Goal: Check status

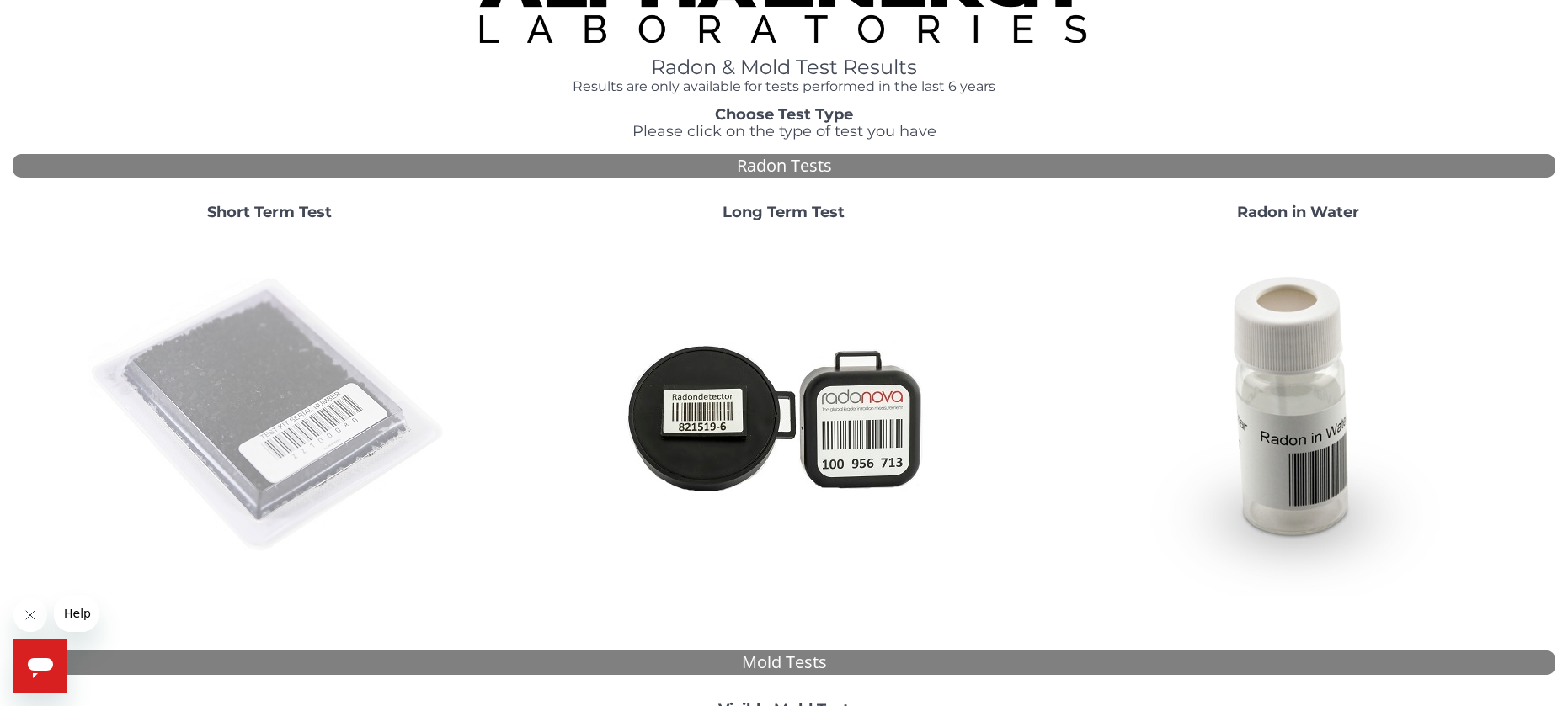
scroll to position [84, 0]
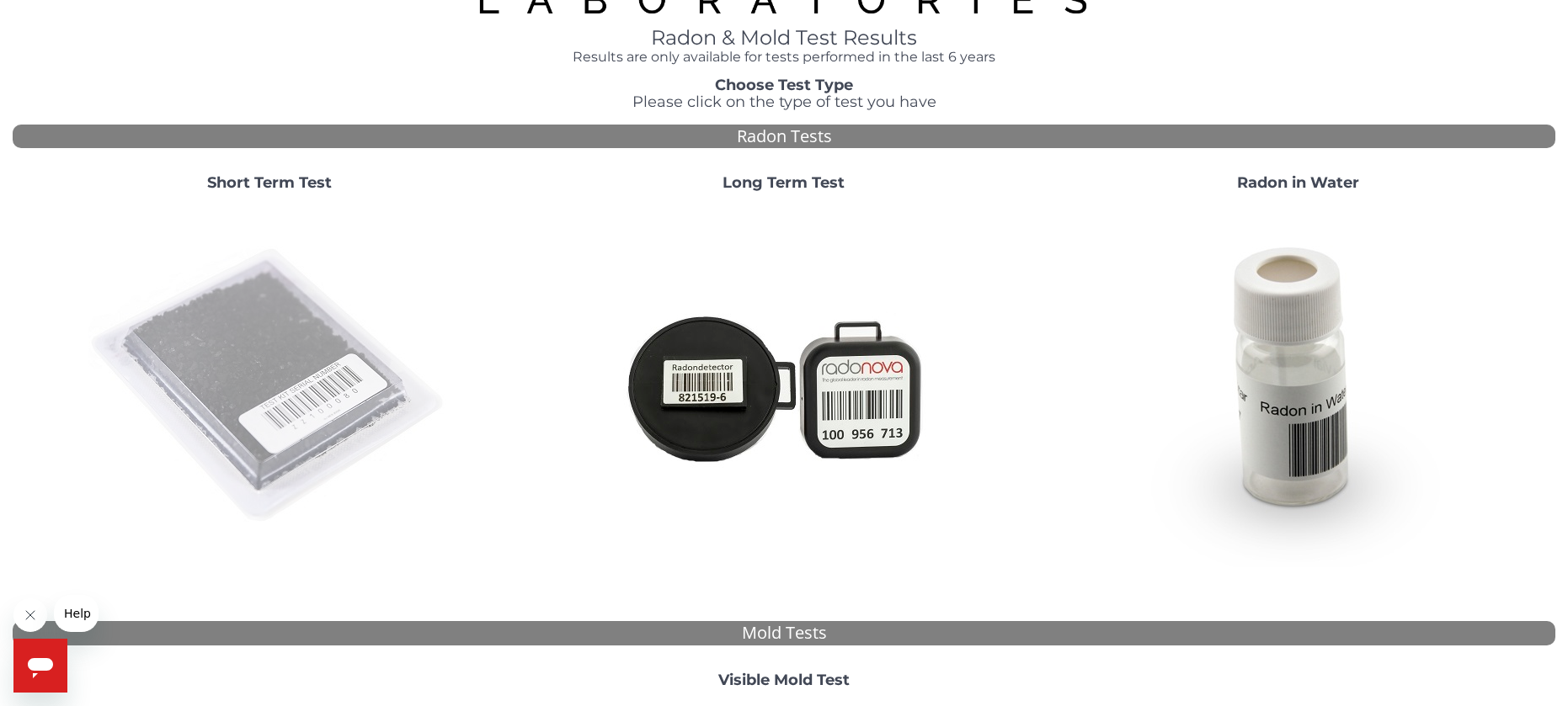
click at [311, 401] on img at bounding box center [269, 387] width 362 height 362
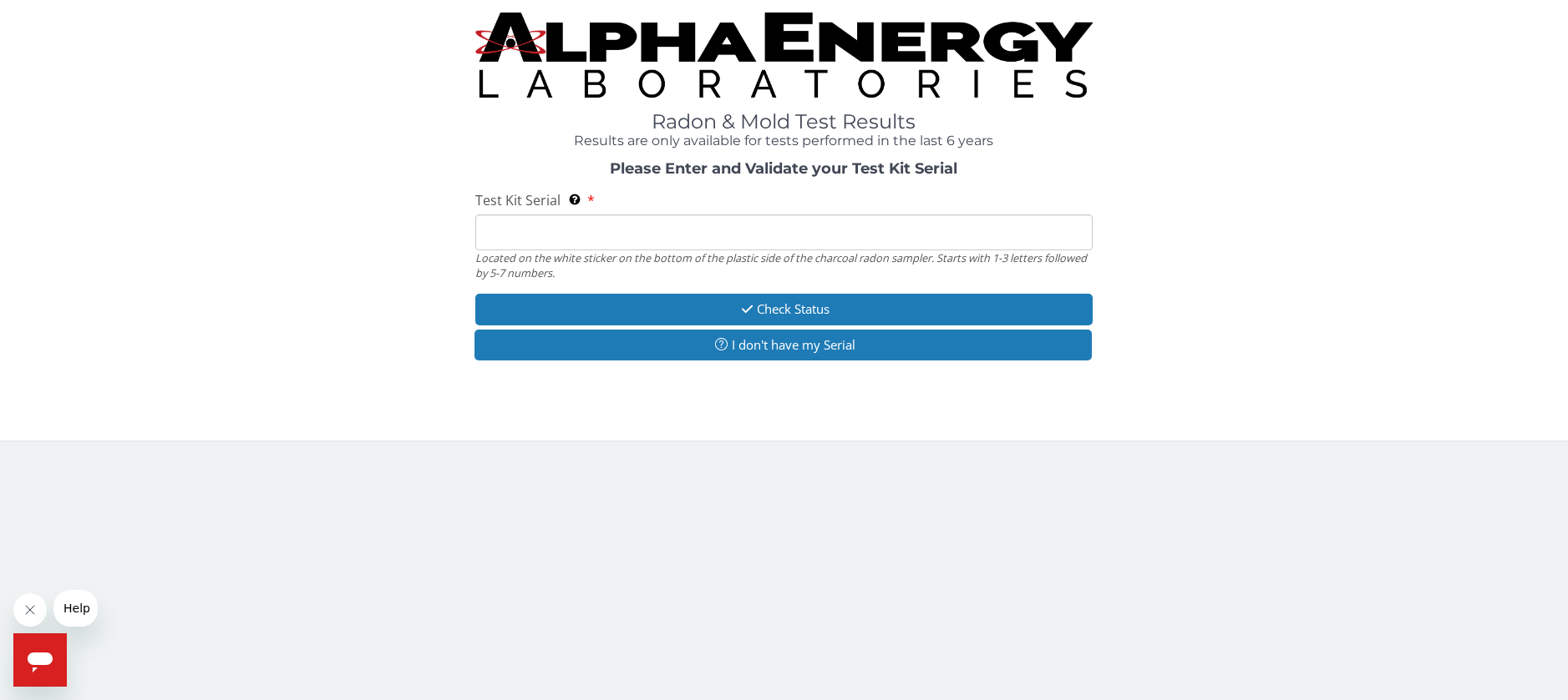
click at [532, 238] on input "Test Kit Serial Located on the white sticker on the bottom of the plastic side …" at bounding box center [784, 232] width 617 height 36
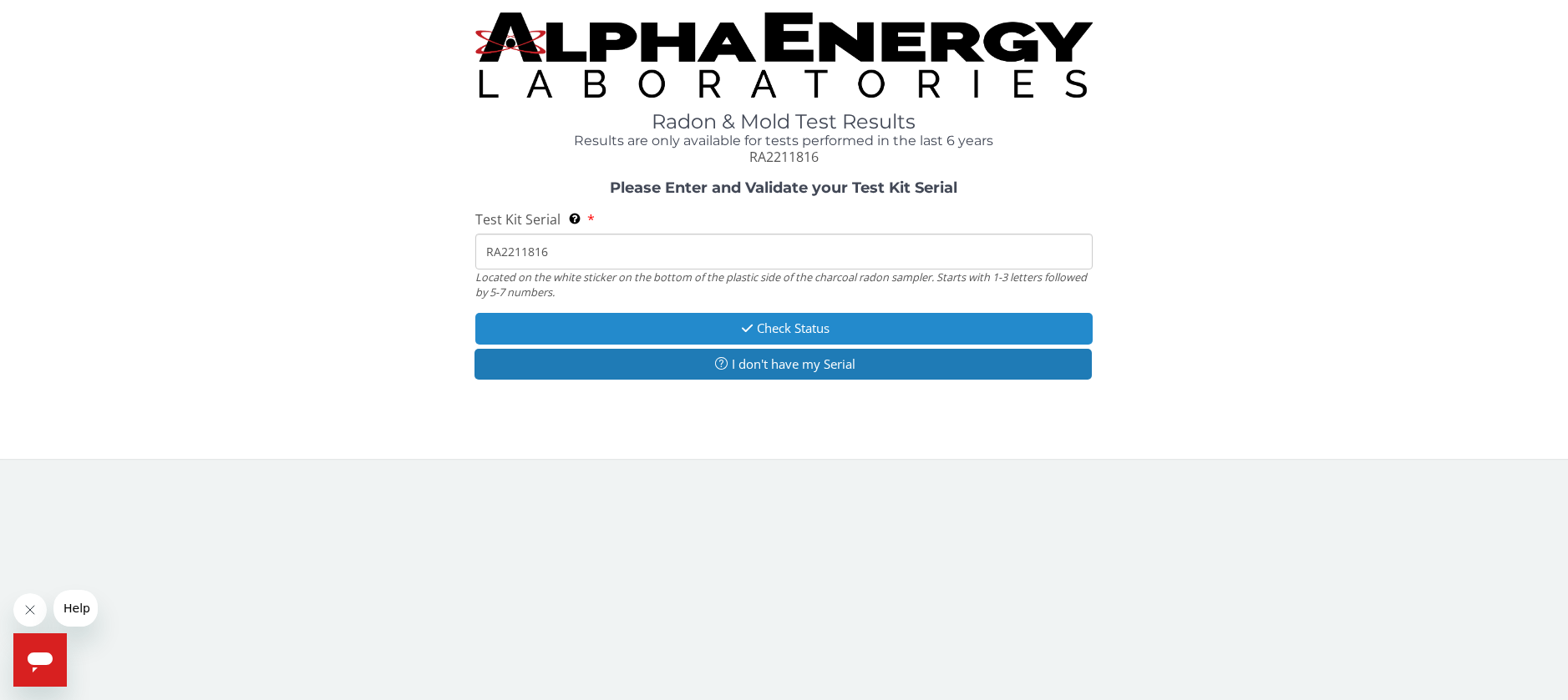
click at [817, 324] on button "Check Status" at bounding box center [784, 328] width 617 height 31
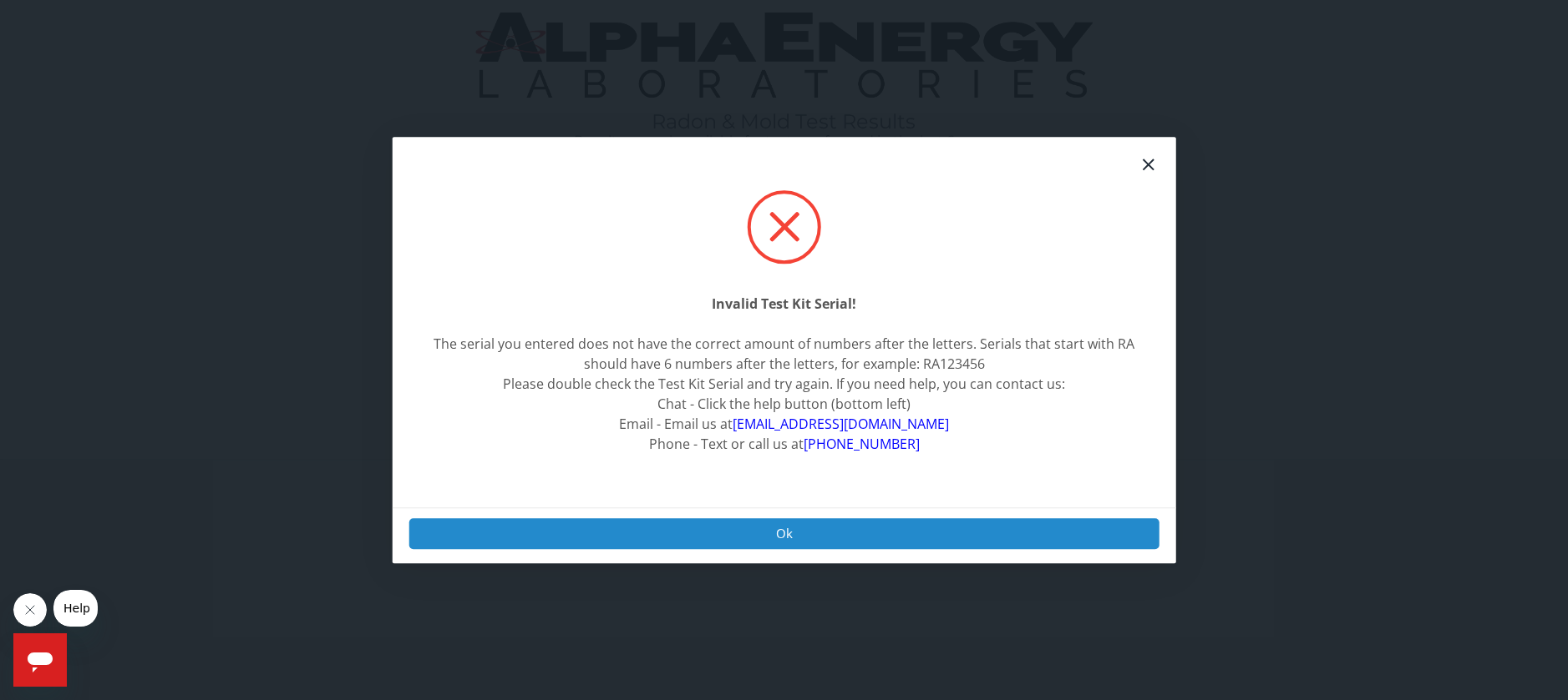
click at [778, 537] on button "Ok" at bounding box center [784, 534] width 751 height 31
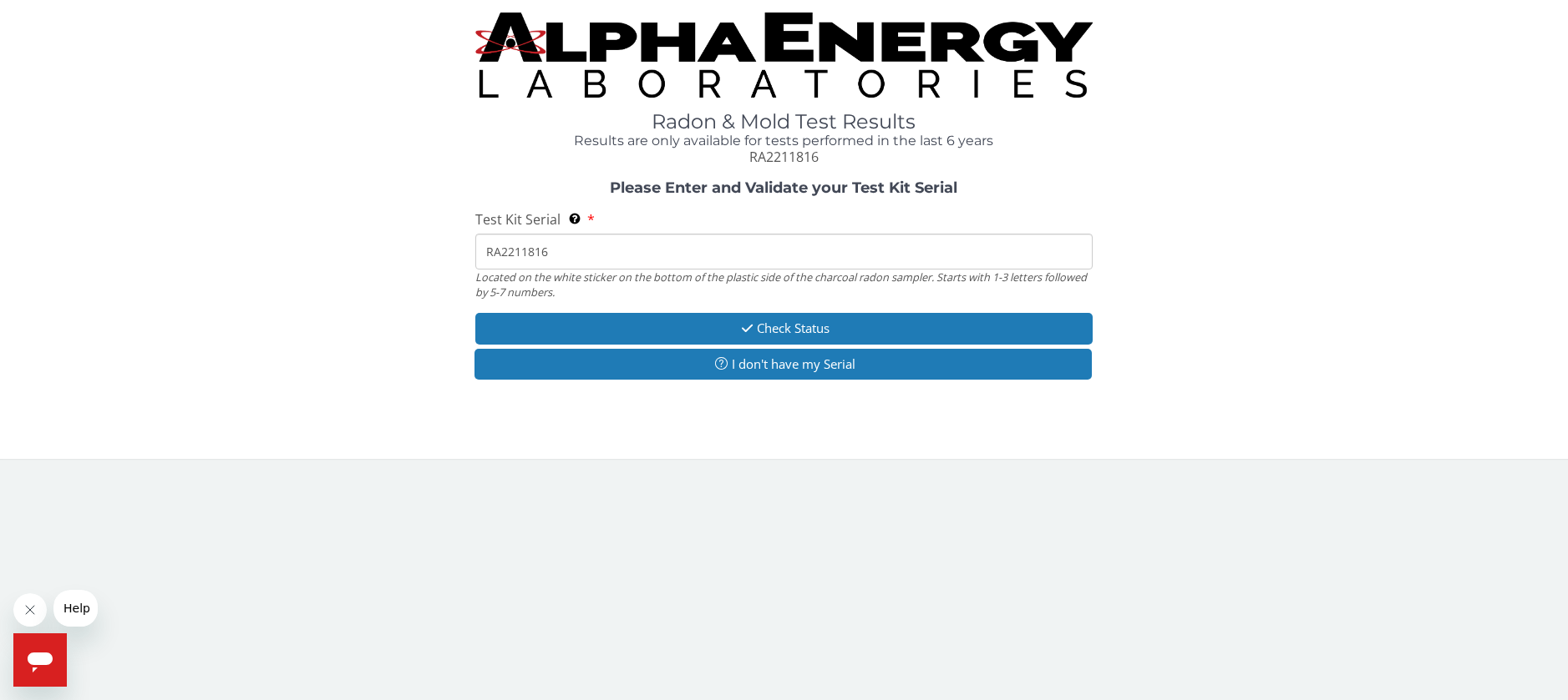
drag, startPoint x: 512, startPoint y: 253, endPoint x: 533, endPoint y: 235, distance: 27.7
click at [514, 252] on input "RA2211816" at bounding box center [784, 251] width 617 height 36
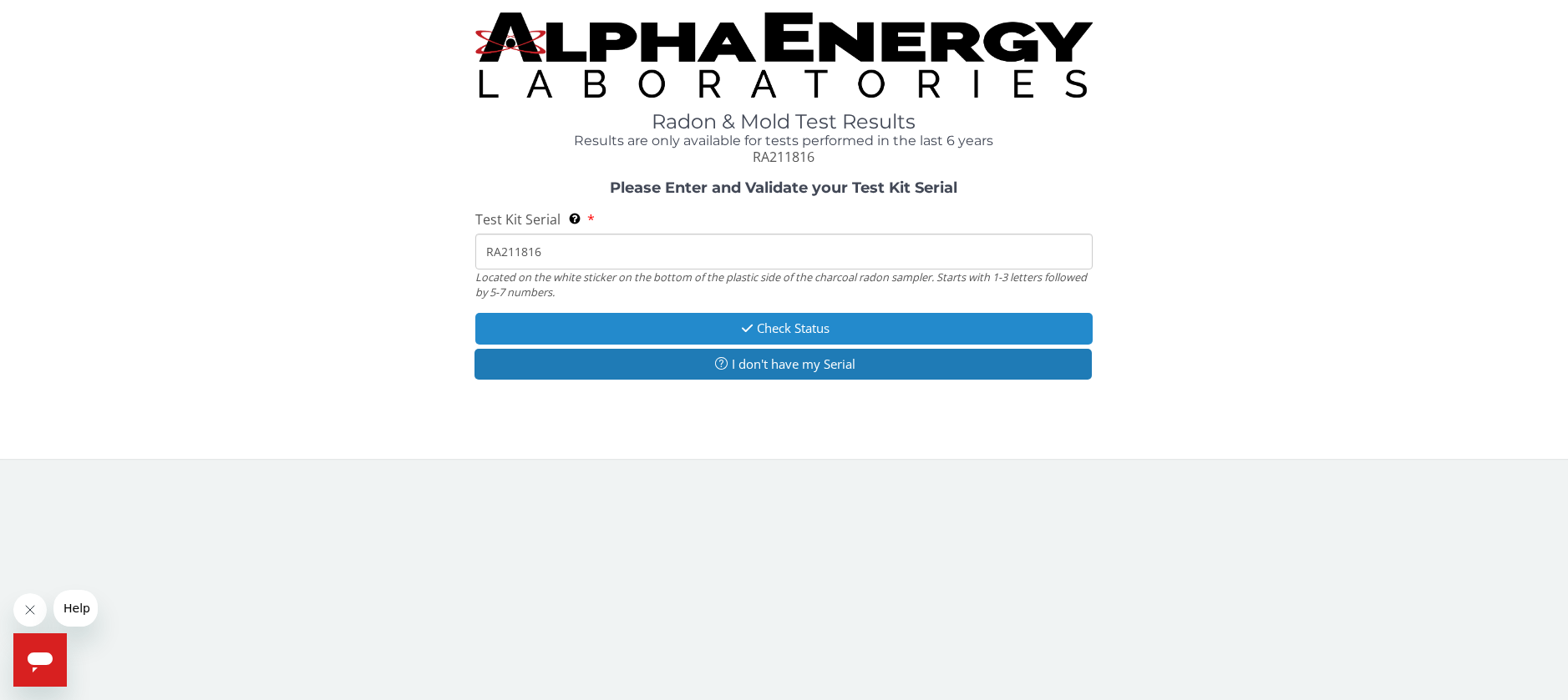
type input "RA211816"
click at [793, 323] on button "Check Status" at bounding box center [784, 328] width 617 height 31
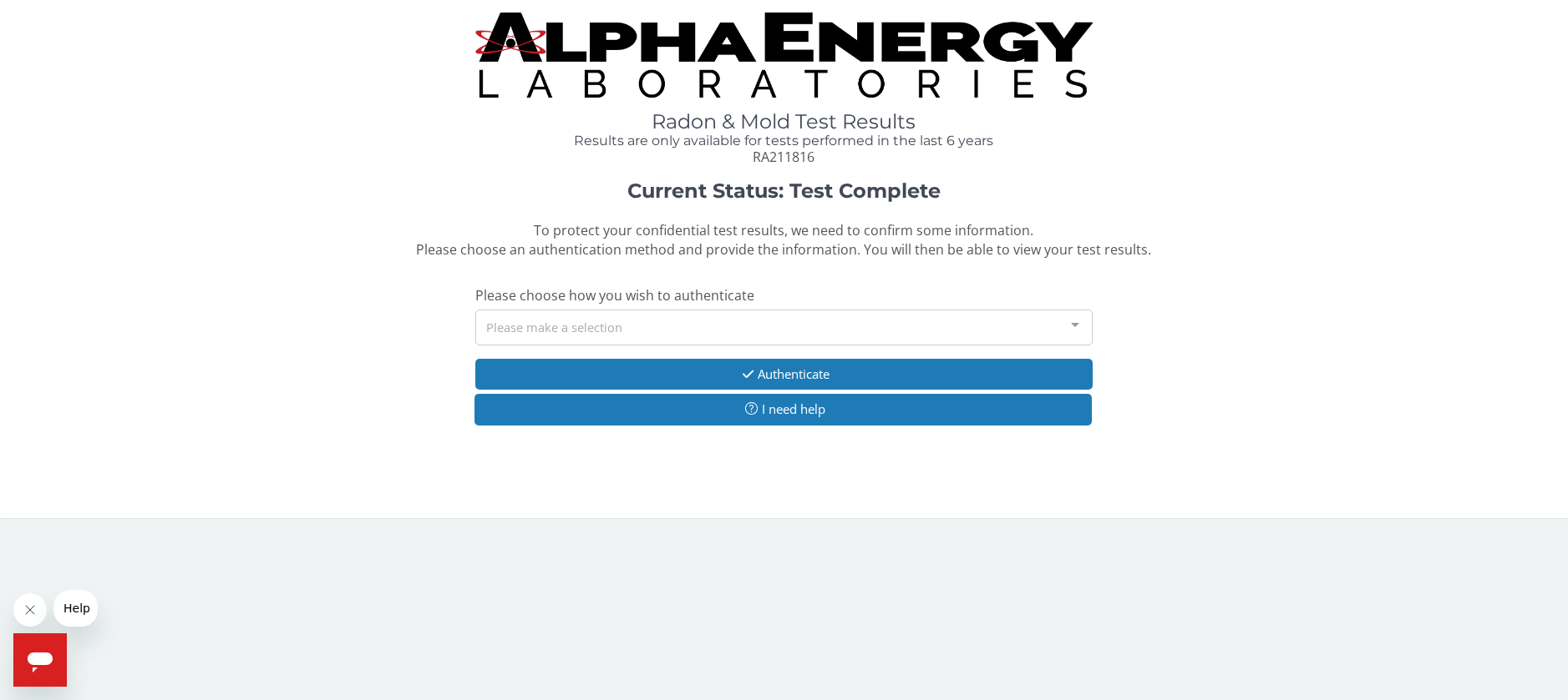
click at [1081, 322] on div at bounding box center [1075, 326] width 34 height 32
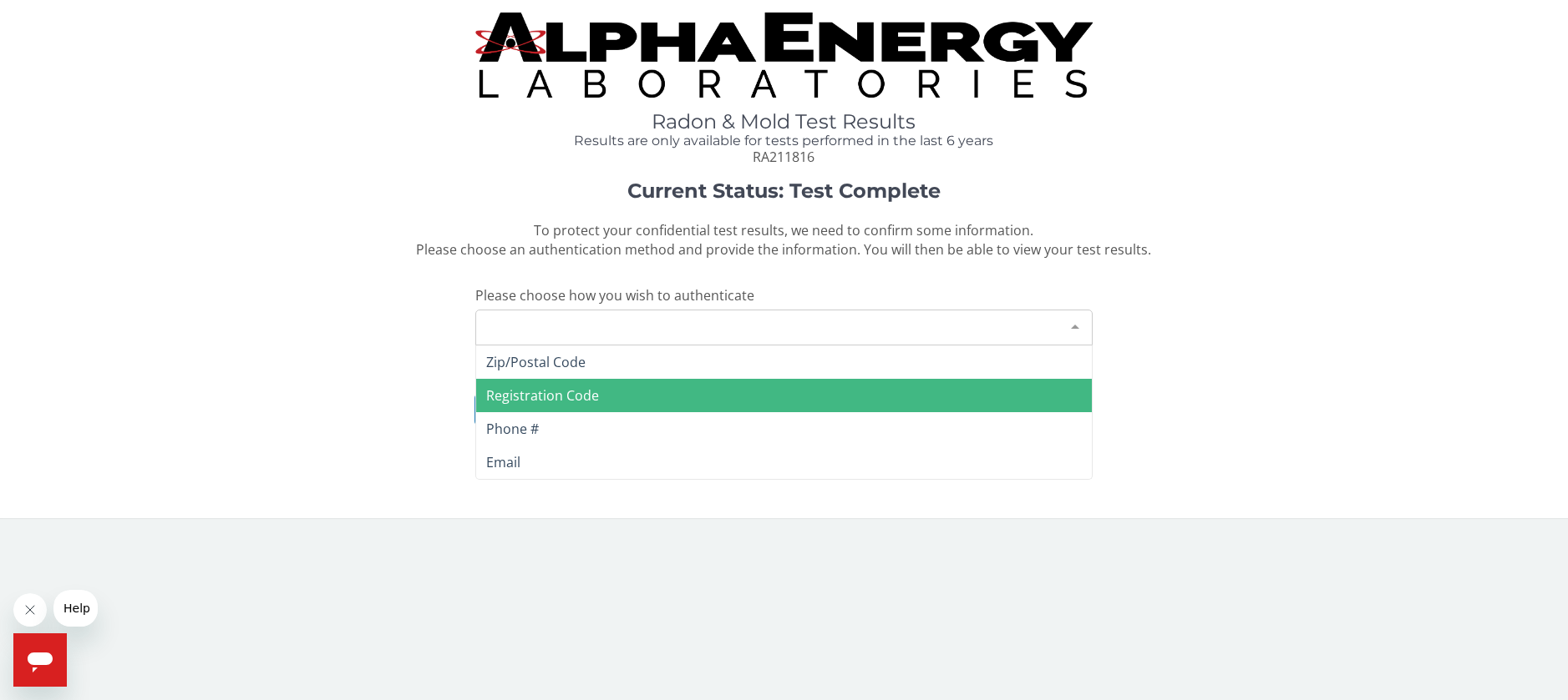
click at [595, 402] on span "Registration Code" at bounding box center [543, 396] width 113 height 18
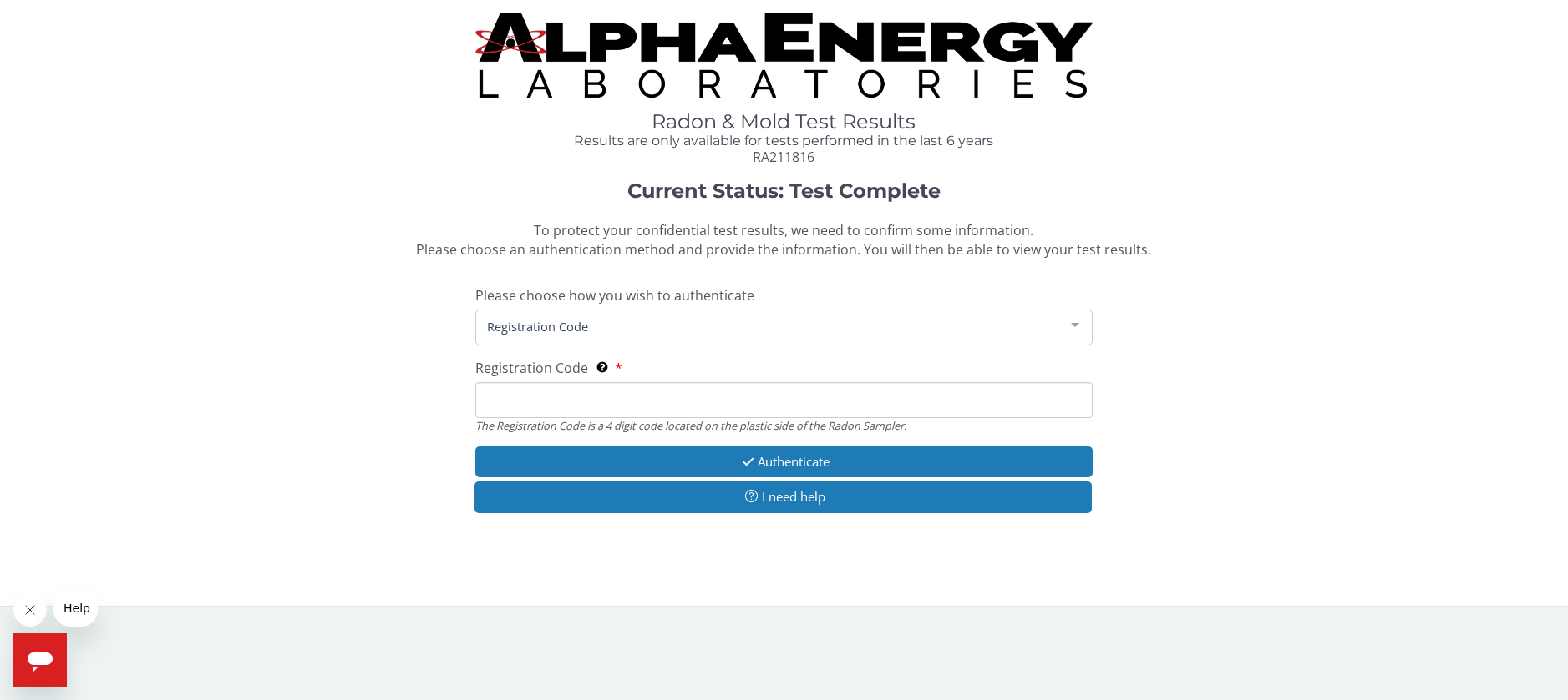
click at [542, 392] on input "Registration Code The Registration Code is a 4 digit code located on the plasti…" at bounding box center [784, 400] width 617 height 36
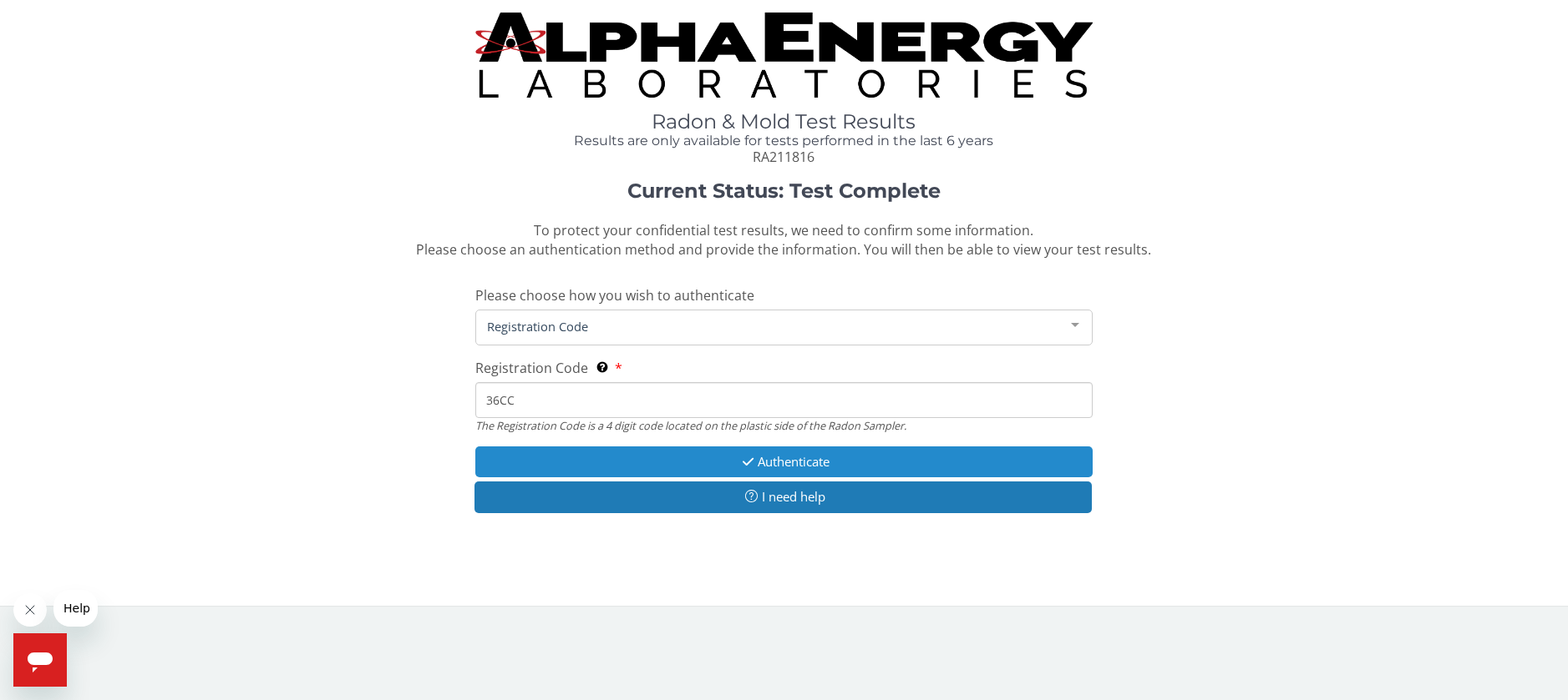
type input "36CC"
click at [801, 462] on button "Authenticate" at bounding box center [784, 462] width 617 height 31
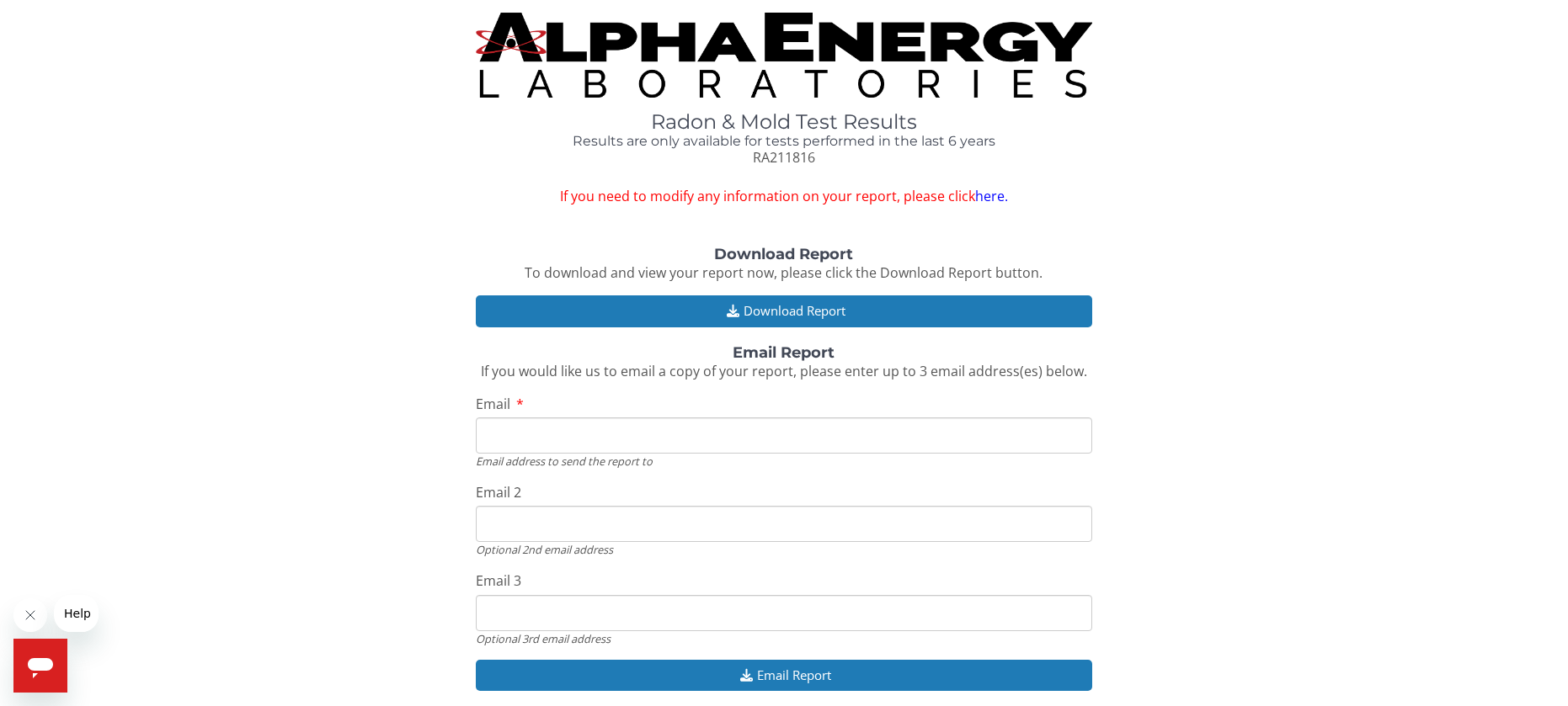
click at [529, 444] on input "Email" at bounding box center [784, 435] width 617 height 36
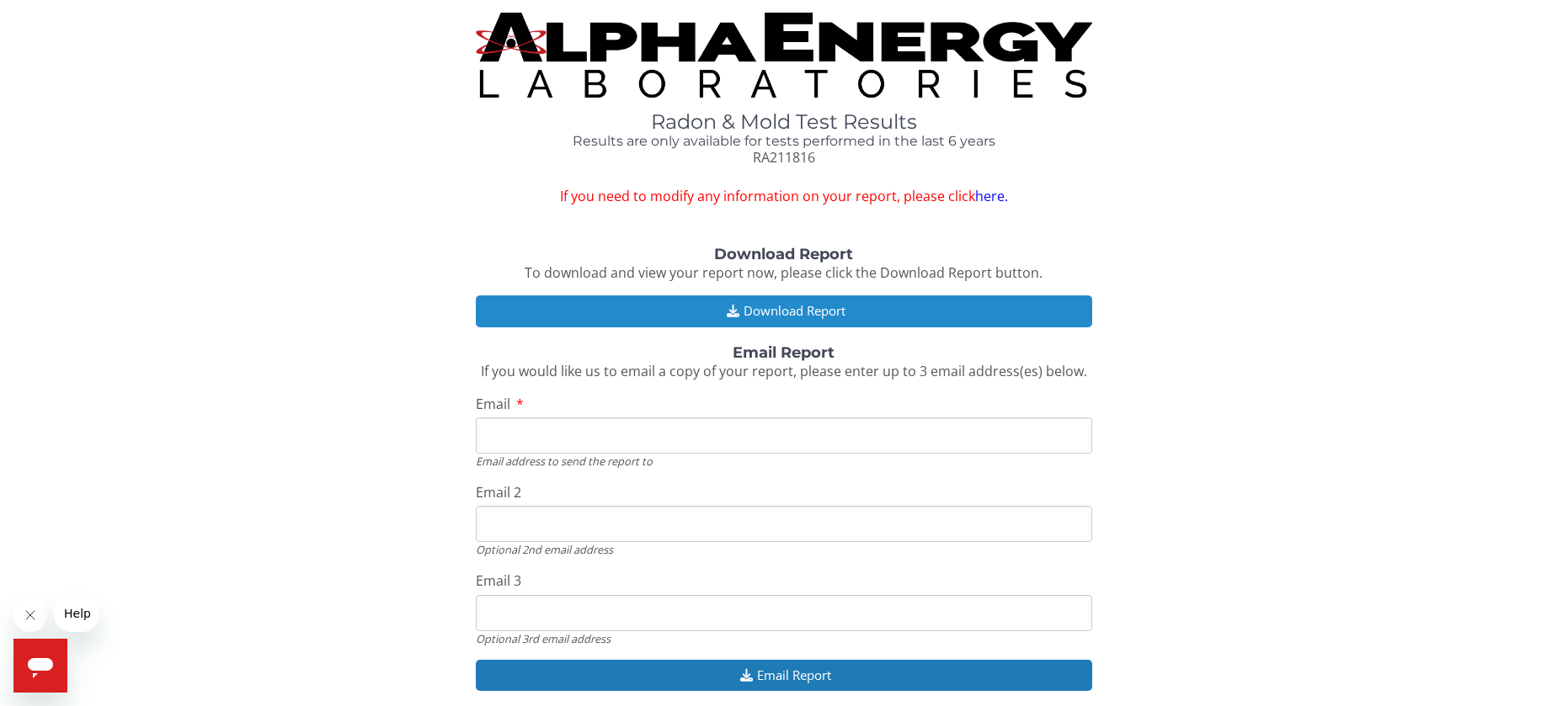
click at [796, 300] on button "Download Report" at bounding box center [784, 311] width 617 height 31
